Goal: Navigation & Orientation: Find specific page/section

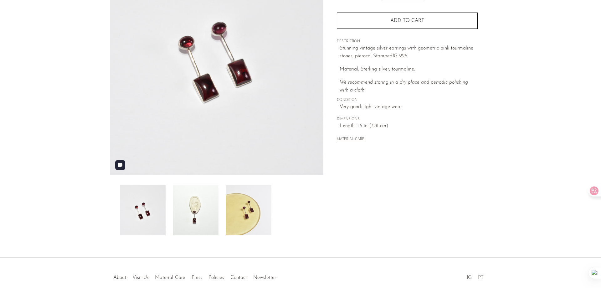
scroll to position [120, 0]
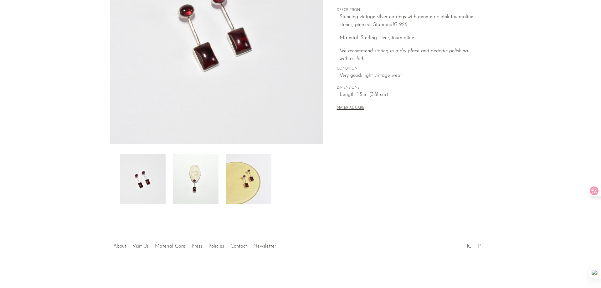
click at [253, 197] on img at bounding box center [248, 179] width 45 height 50
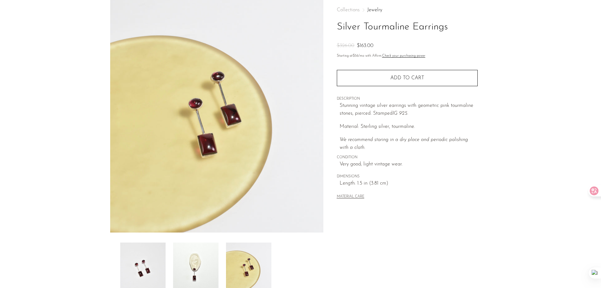
scroll to position [0, 0]
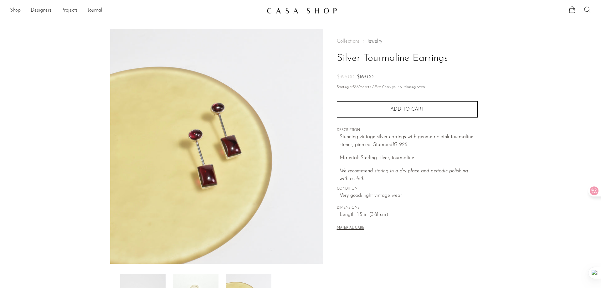
click at [14, 13] on link "Shop" at bounding box center [15, 11] width 11 height 8
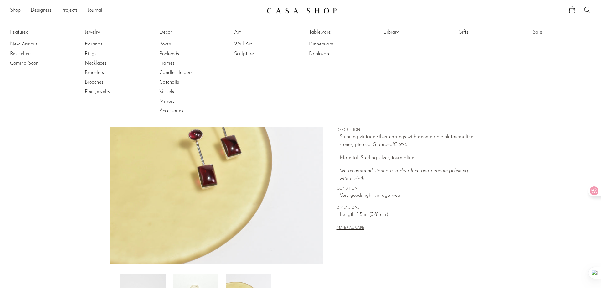
click at [93, 34] on link "Jewelry" at bounding box center [108, 32] width 47 height 7
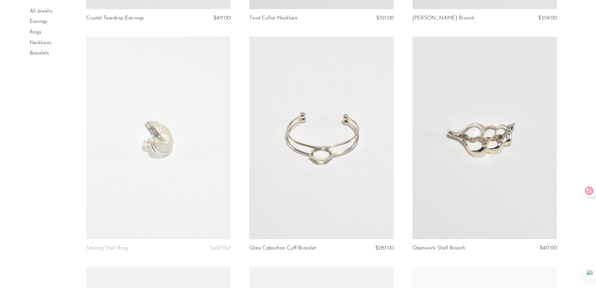
scroll to position [376, 0]
